Goal: Task Accomplishment & Management: Manage account settings

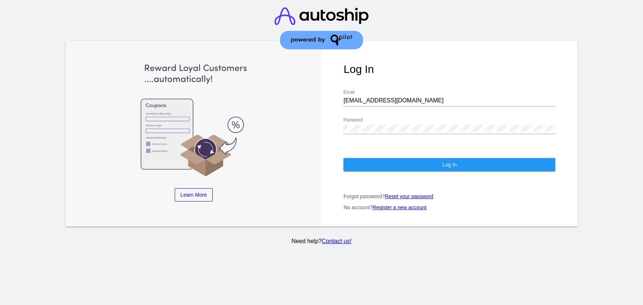
click at [416, 150] on div "Log In [EMAIL_ADDRESS][DOMAIN_NAME] Email Password Log In Forgot password? Rese…" at bounding box center [449, 134] width 256 height 186
click at [416, 158] on button "Log In" at bounding box center [449, 164] width 212 height 13
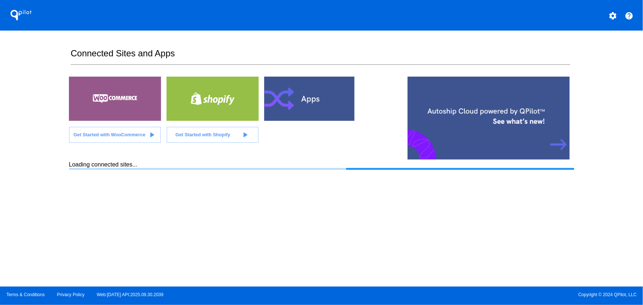
click at [440, 244] on section "Connected Sites and Apps Get Started with WooCommerce play_arrow Get Started wi…" at bounding box center [321, 159] width 505 height 256
click at [69, 115] on div at bounding box center [115, 99] width 92 height 44
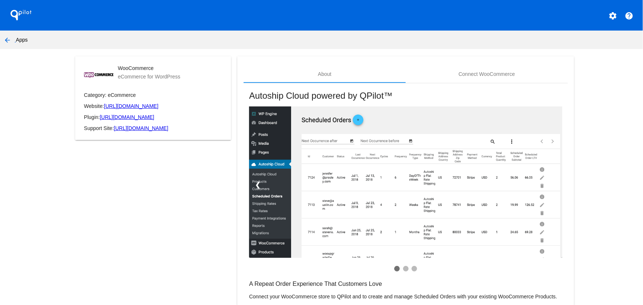
click at [6, 39] on mat-icon "arrow_back" at bounding box center [7, 40] width 9 height 9
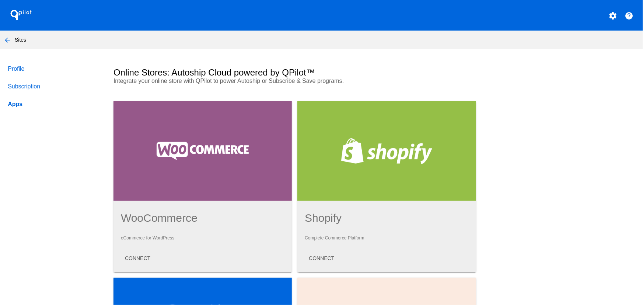
click at [7, 41] on mat-icon "arrow_back" at bounding box center [7, 40] width 9 height 9
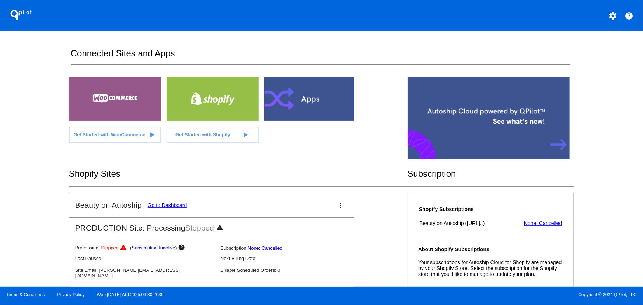
drag, startPoint x: 643, startPoint y: 70, endPoint x: 637, endPoint y: 71, distance: 6.0
click at [642, 70] on div "QPilot settings help Connected Sites and Apps Get Started with WooCommerce play…" at bounding box center [321, 143] width 643 height 287
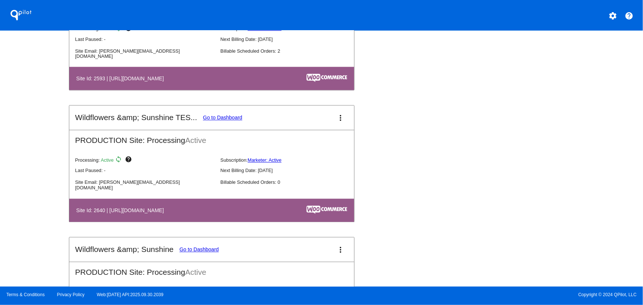
scroll to position [2091, 0]
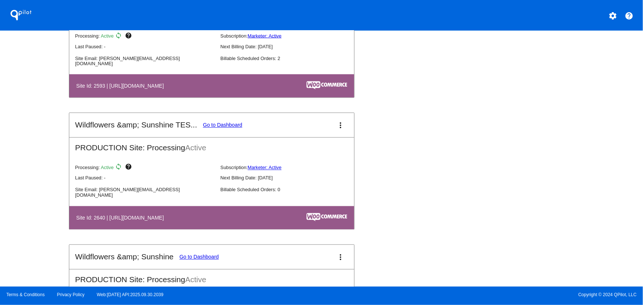
click at [329, 266] on mat-card-header "Wildflowers &amp; Sunshine Go to Dashboard more_vert" at bounding box center [211, 257] width 285 height 24
click at [337, 261] on mat-icon "more_vert" at bounding box center [340, 257] width 9 height 9
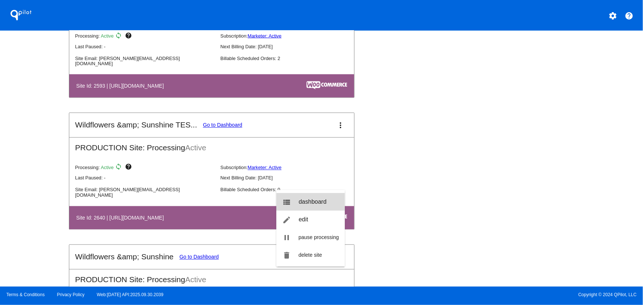
click at [309, 206] on link "view_list dashboard" at bounding box center [310, 202] width 69 height 18
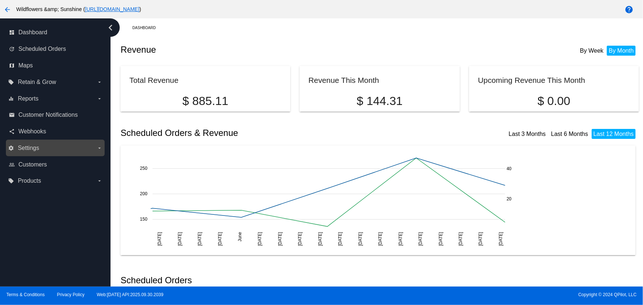
click at [37, 145] on span "Settings" at bounding box center [28, 148] width 21 height 7
click at [0, 0] on input "settings Settings arrow_drop_down" at bounding box center [0, 0] width 0 height 0
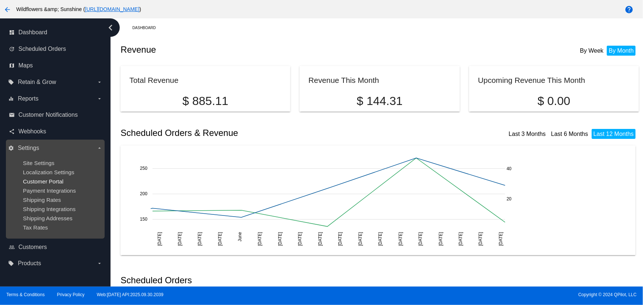
click at [47, 181] on span "Customer Portal" at bounding box center [43, 181] width 41 height 6
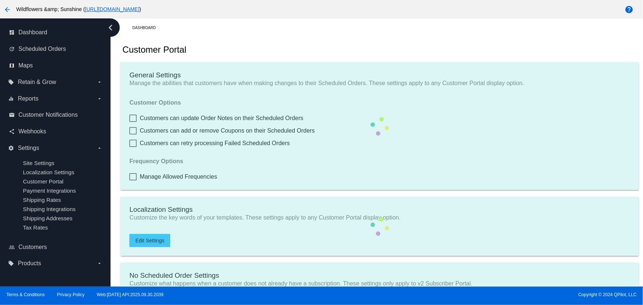
checkbox input "true"
type input "Create a Subscription and SAVE"
type input "[URL][DOMAIN_NAME]"
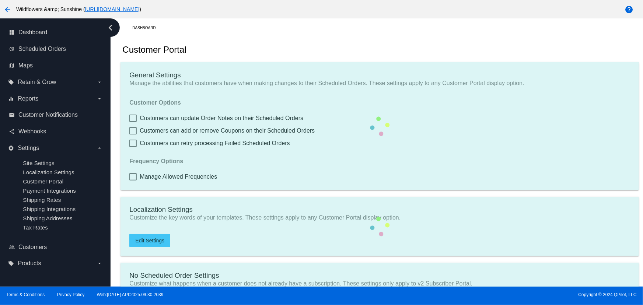
checkbox input "true"
type input "1"
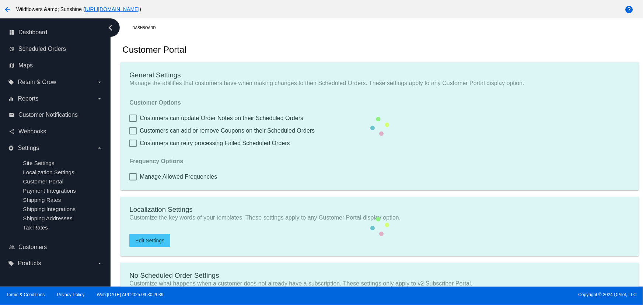
type input "20"
type input "200"
